Goal: Find specific page/section: Find specific page/section

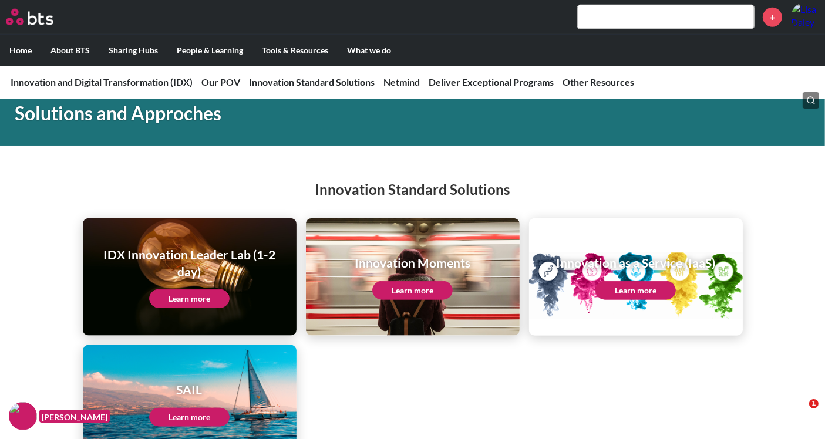
scroll to position [1304, 0]
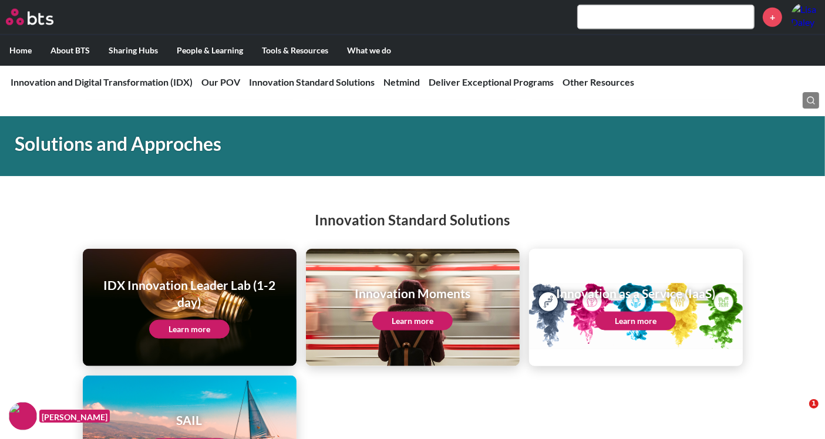
click at [196, 335] on link "Learn more" at bounding box center [189, 329] width 80 height 19
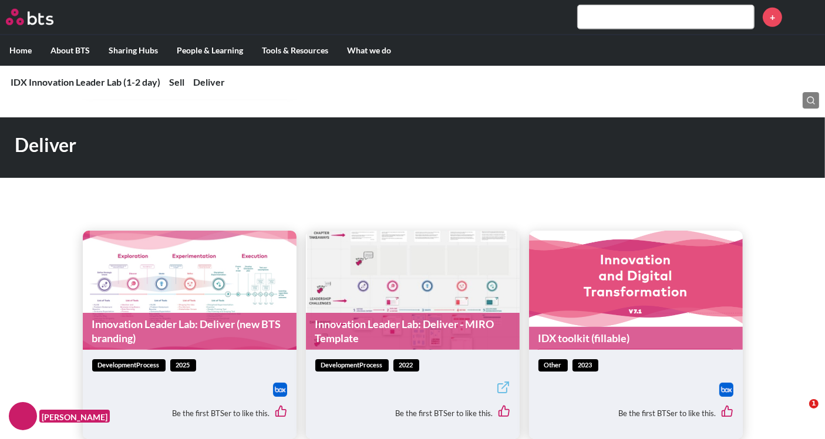
scroll to position [913, 0]
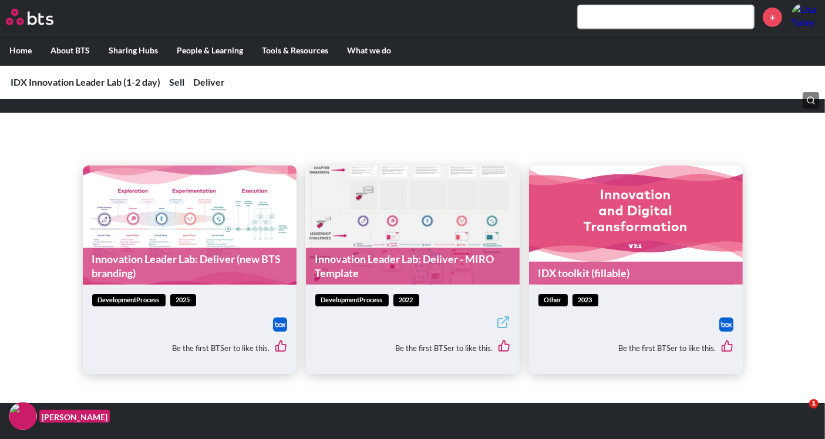
click at [156, 257] on link "Innovation Leader Lab: Deliver (new BTS branding)" at bounding box center [190, 266] width 214 height 37
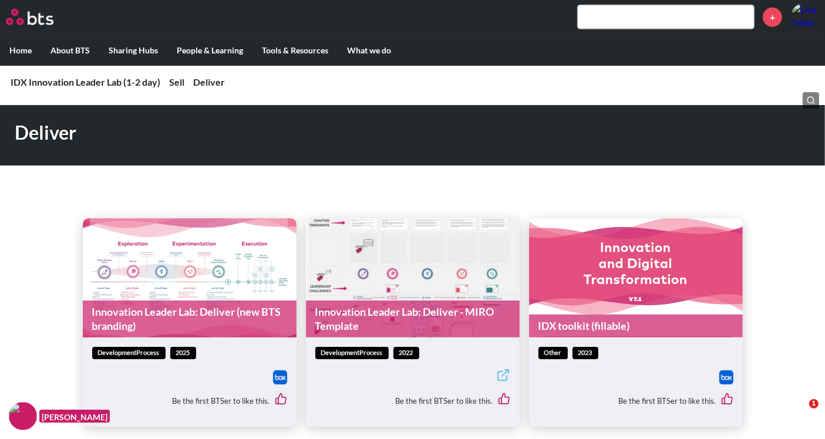
scroll to position [847, 0]
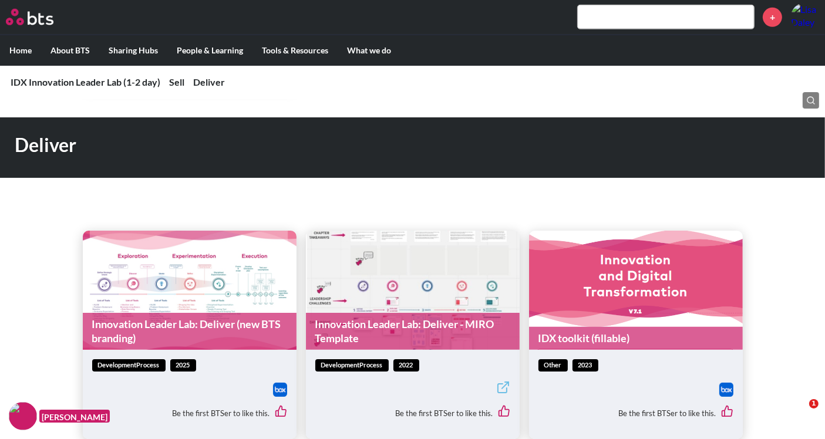
click at [572, 336] on link "IDX toolkit (fillable)" at bounding box center [636, 338] width 214 height 23
click at [639, 14] on input "text" at bounding box center [665, 16] width 176 height 23
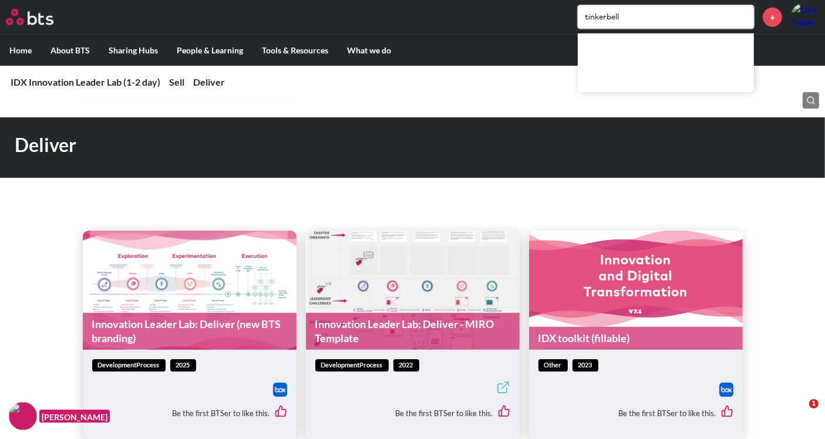
type input "tinkerbell"
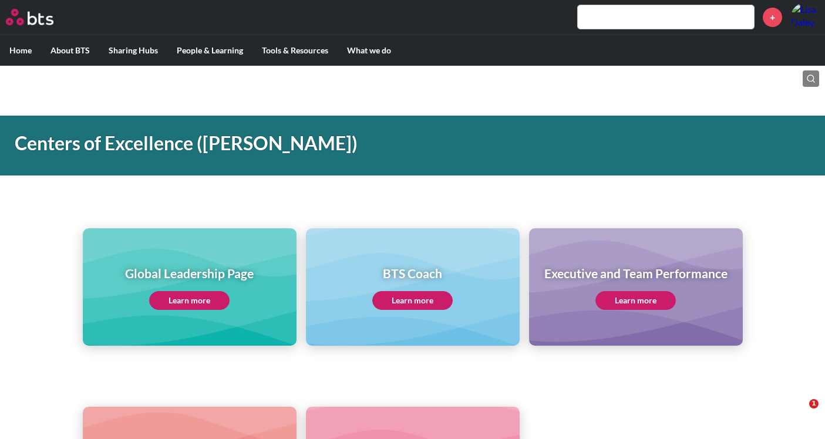
scroll to position [587, 0]
